Goal: Task Accomplishment & Management: Manage account settings

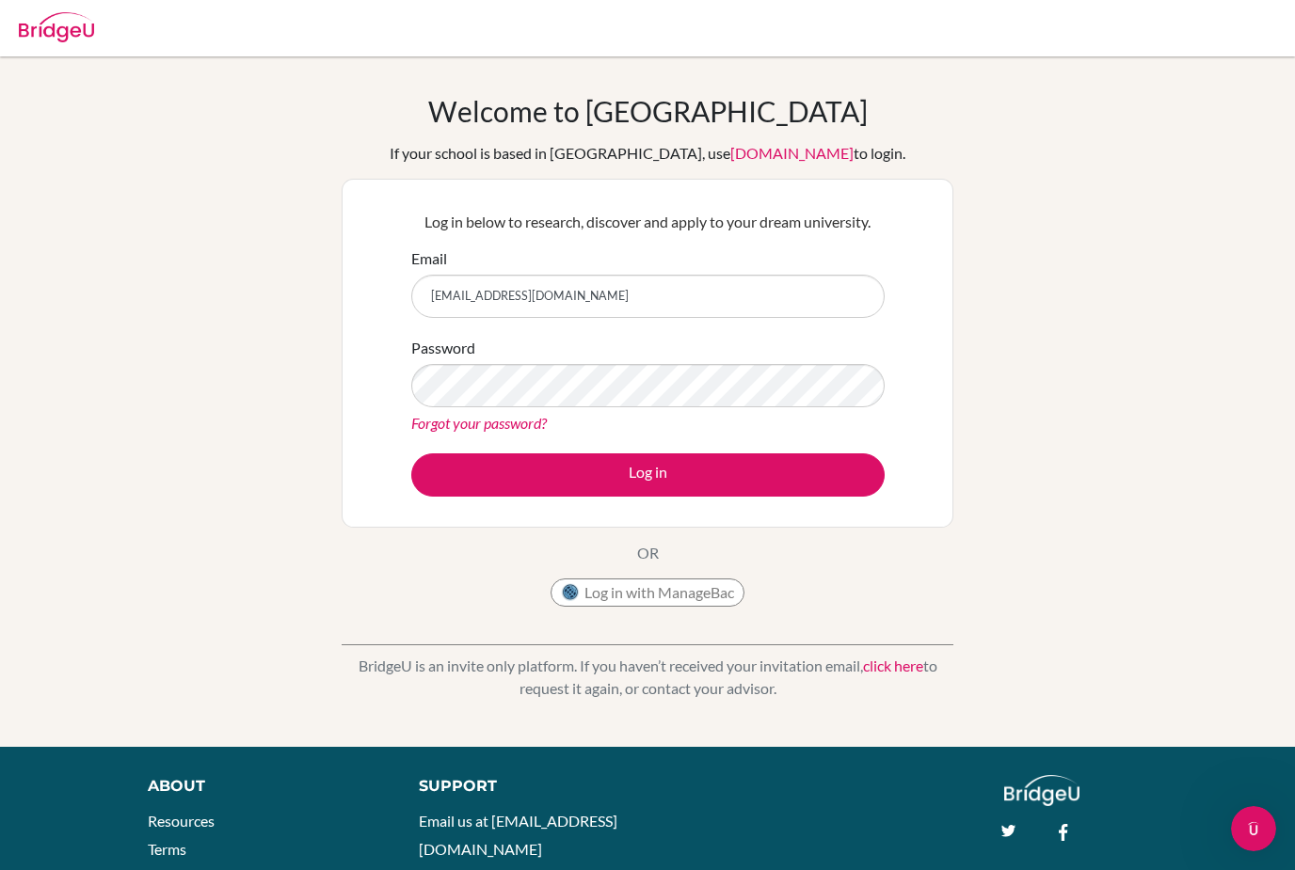
type input "[EMAIL_ADDRESS][DOMAIN_NAME]"
click at [626, 295] on input "[EMAIL_ADDRESS][DOMAIN_NAME]" at bounding box center [647, 296] width 473 height 43
type input "justin.moenkedieck@gmail.com"
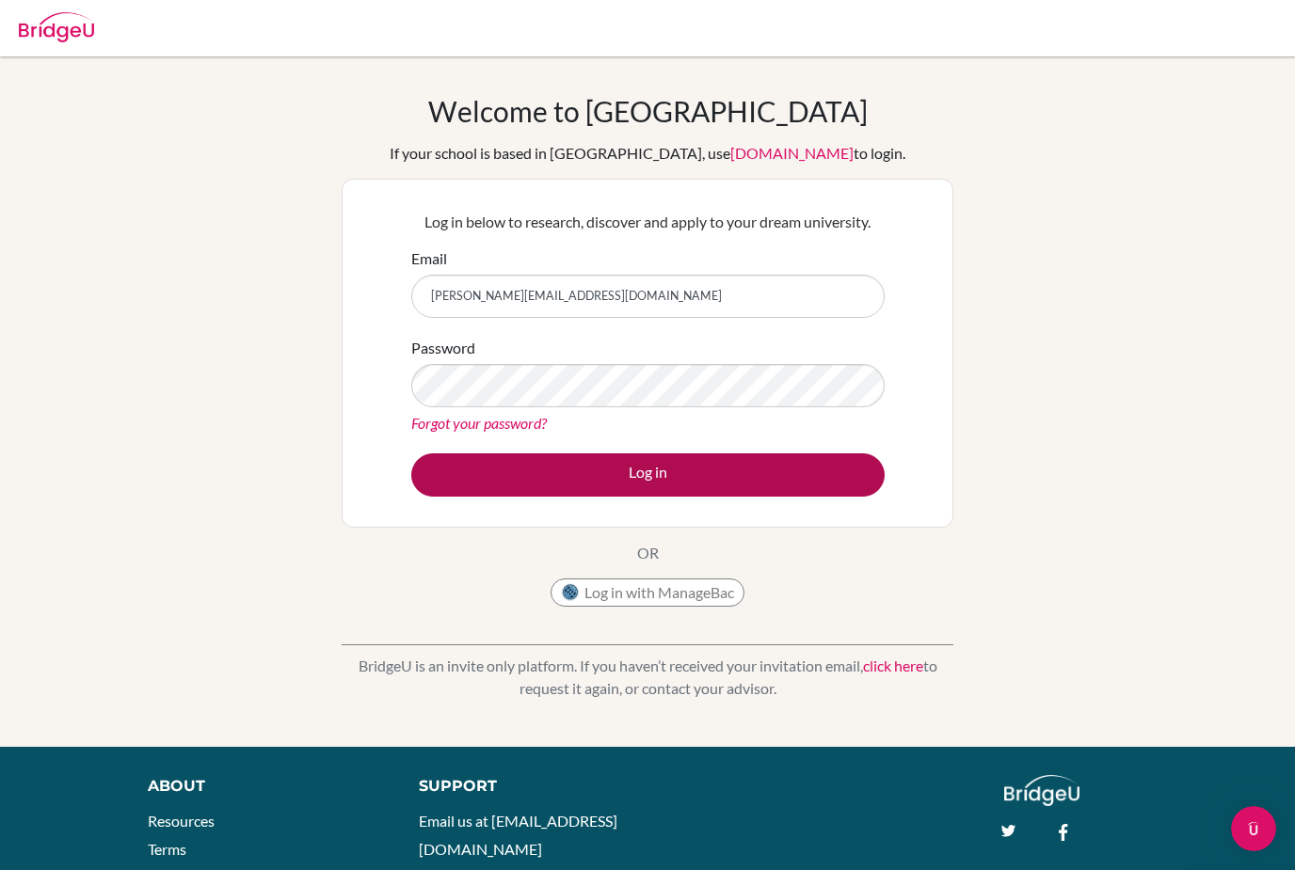
click at [614, 471] on button "Log in" at bounding box center [647, 475] width 473 height 43
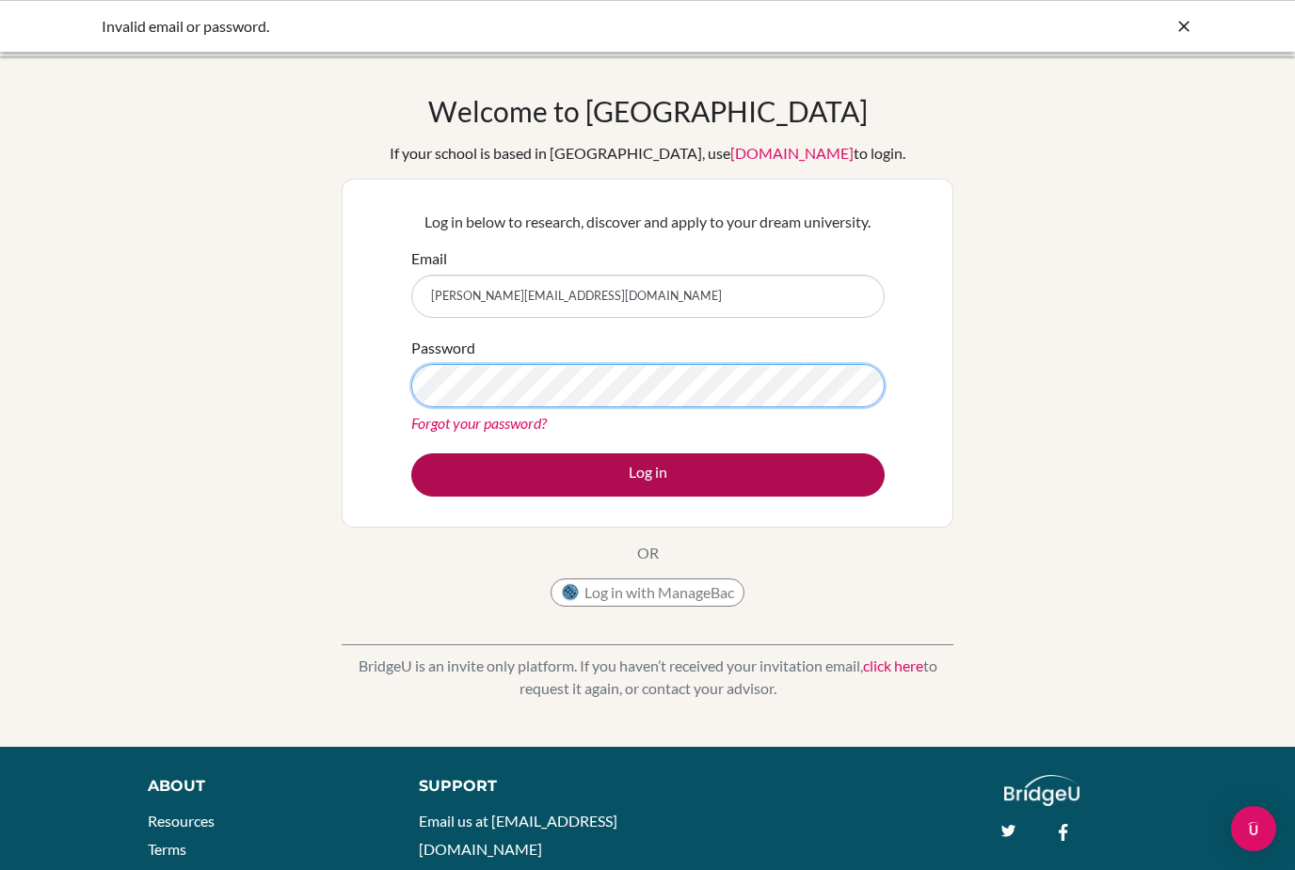
scroll to position [70, 0]
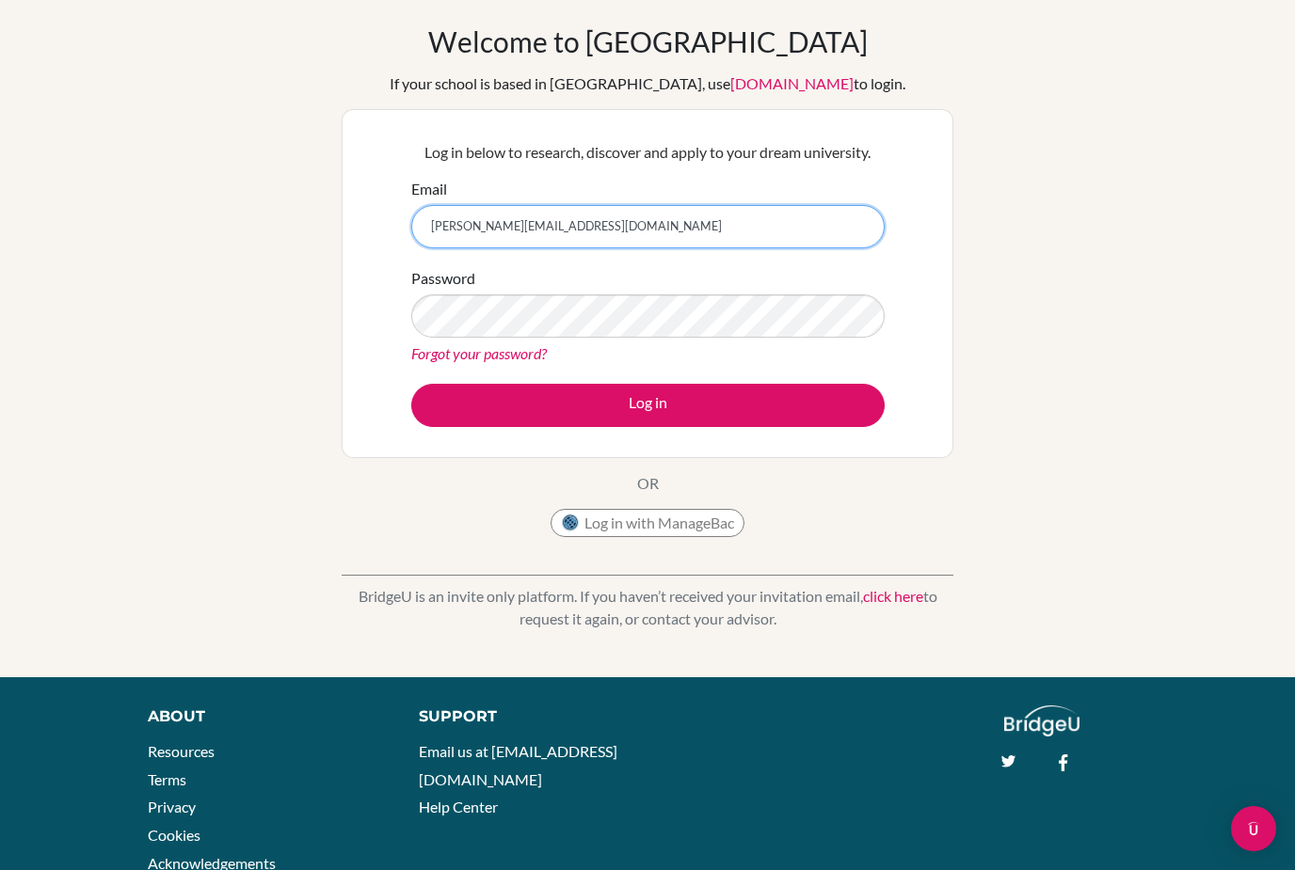
click at [583, 242] on input "[PERSON_NAME][EMAIL_ADDRESS][DOMAIN_NAME]" at bounding box center [647, 226] width 473 height 43
type input "[EMAIL_ADDRESS][DOMAIN_NAME]"
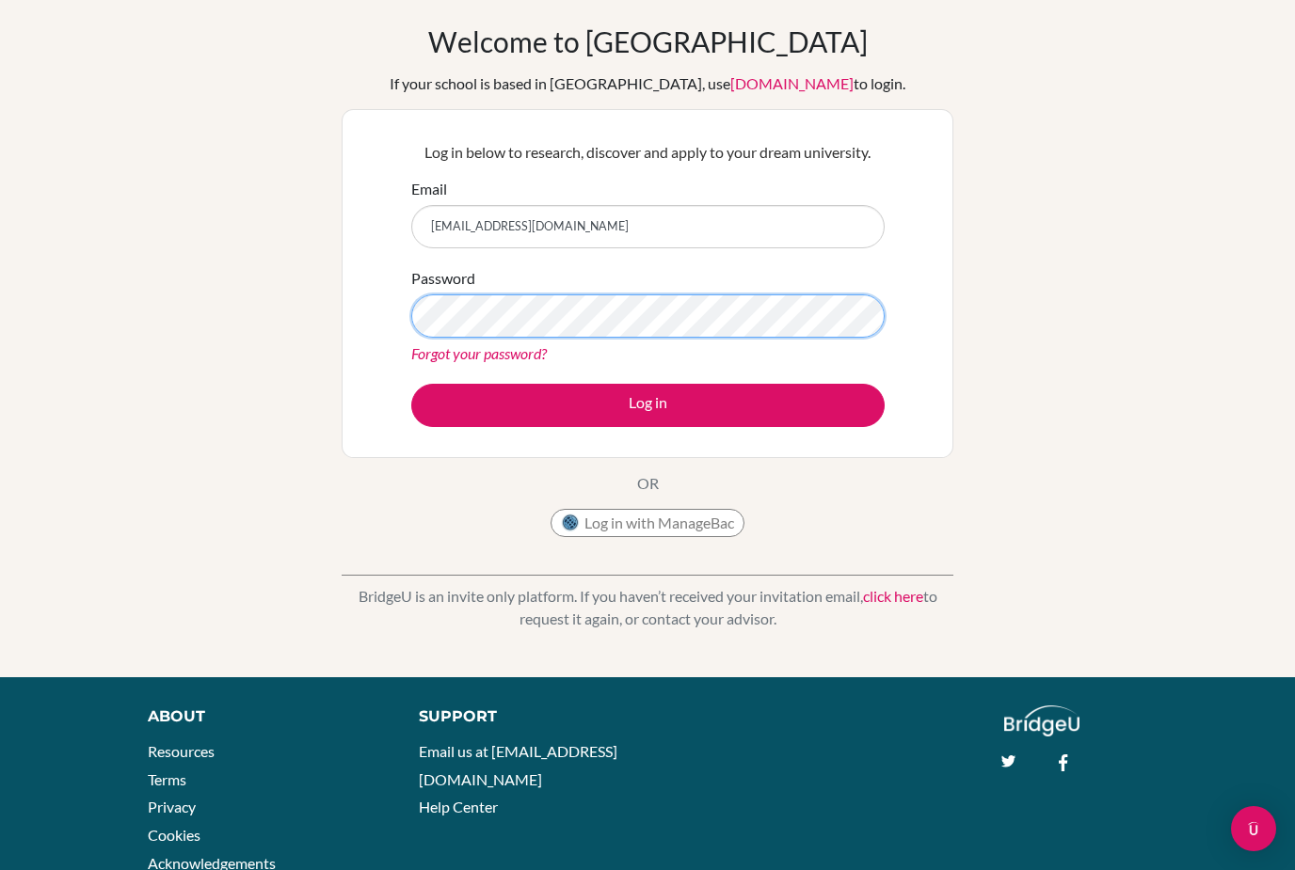
click at [647, 405] on button "Log in" at bounding box center [647, 405] width 473 height 43
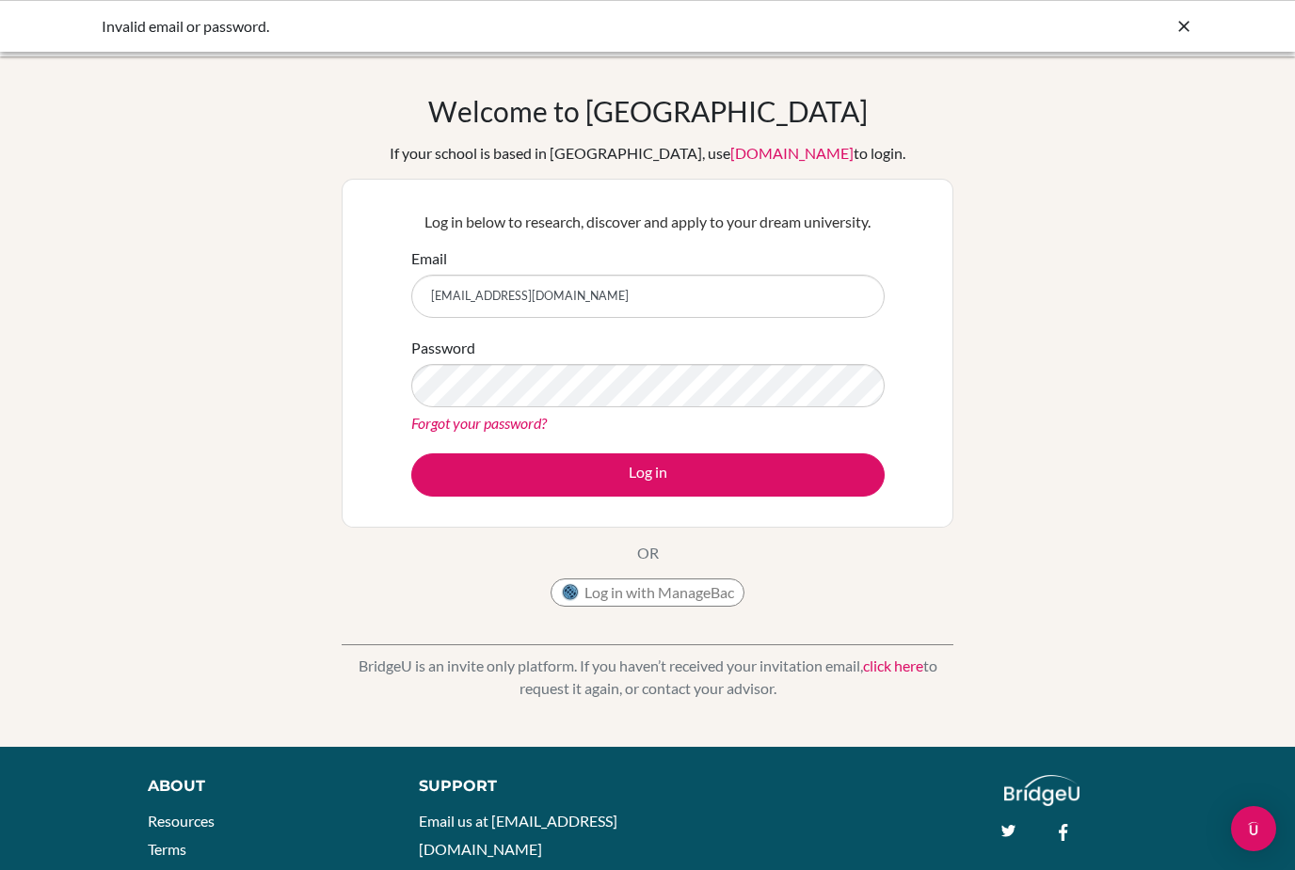
click at [0, 0] on html "Invalid email or password. Your browser is not supported by [PERSON_NAME]. Plea…" at bounding box center [647, 435] width 1295 height 870
click at [647, 474] on button "Log in" at bounding box center [647, 475] width 473 height 43
